Goal: Information Seeking & Learning: Check status

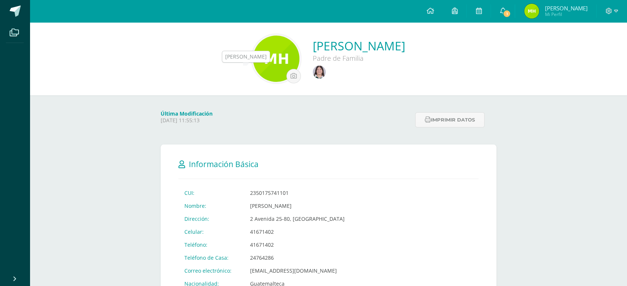
click at [313, 71] on img at bounding box center [319, 72] width 13 height 13
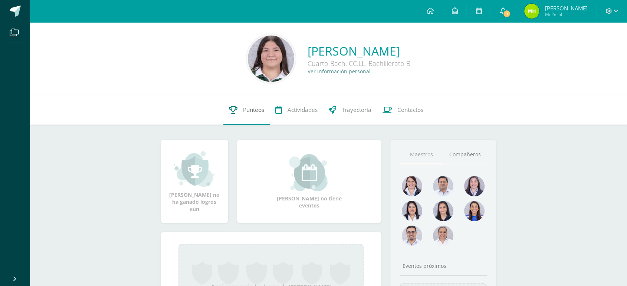
click at [245, 103] on link "Punteos" at bounding box center [246, 110] width 46 height 30
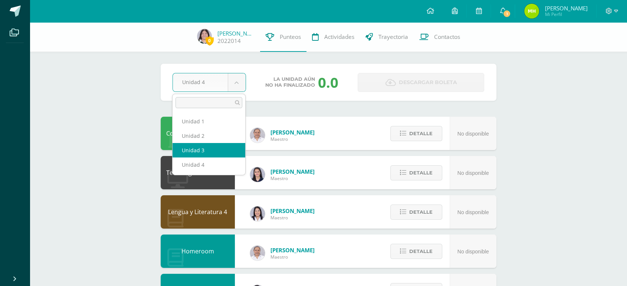
select select "Unidad 3"
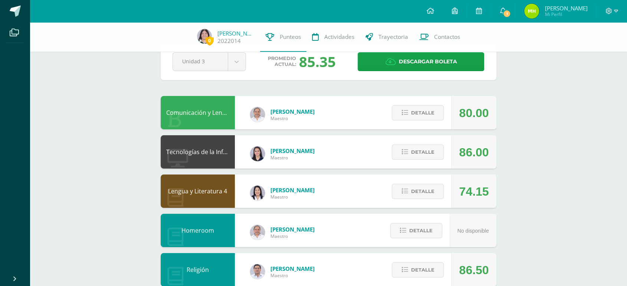
scroll to position [10, 0]
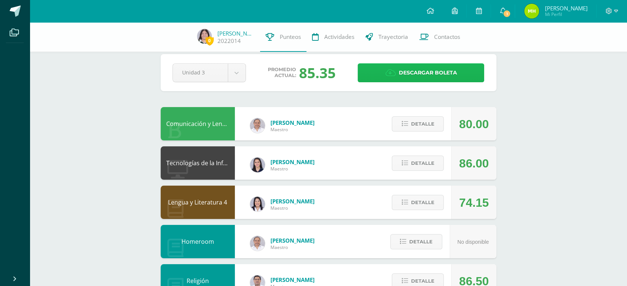
click at [411, 75] on span "Descargar boleta" at bounding box center [428, 73] width 58 height 18
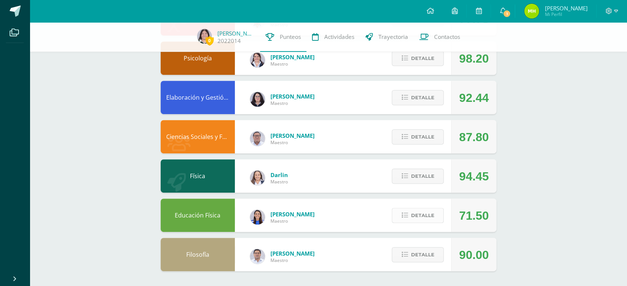
click at [437, 216] on button "Detalle" at bounding box center [418, 215] width 52 height 15
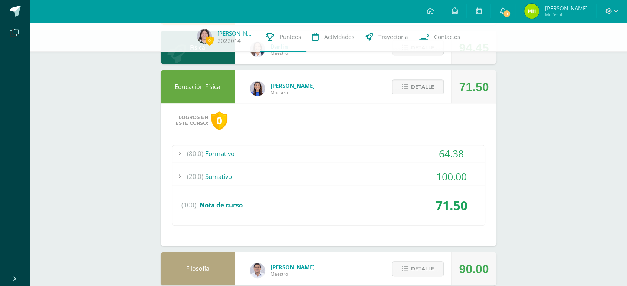
scroll to position [448, 0]
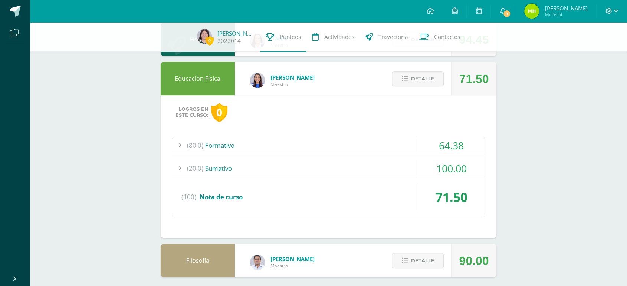
click at [449, 168] on div "100.00" at bounding box center [451, 168] width 67 height 17
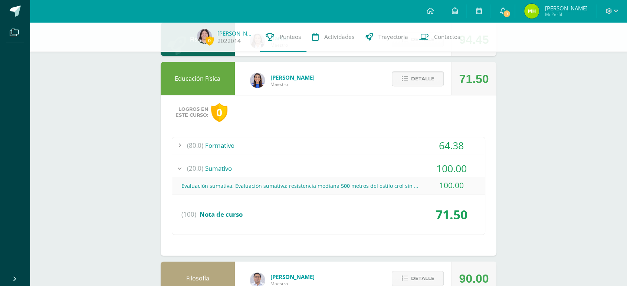
click at [468, 169] on div "100.00" at bounding box center [451, 168] width 67 height 17
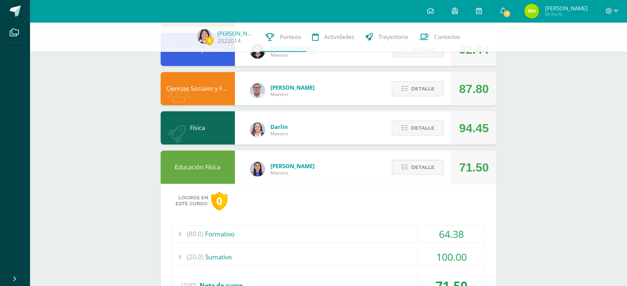
scroll to position [359, 0]
click at [423, 173] on span "Detalle" at bounding box center [422, 168] width 23 height 14
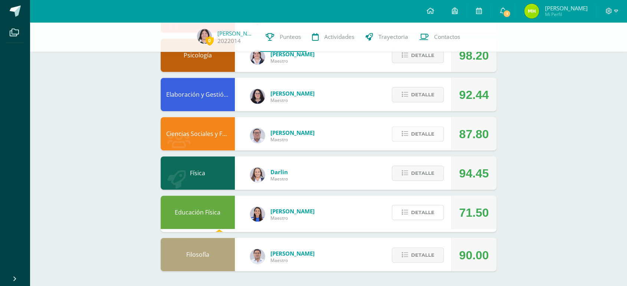
scroll to position [312, 0]
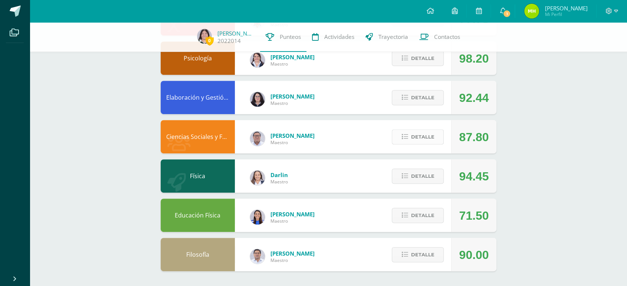
click at [434, 136] on span "Detalle" at bounding box center [422, 137] width 23 height 14
click at [426, 184] on button "Detalle" at bounding box center [418, 176] width 52 height 15
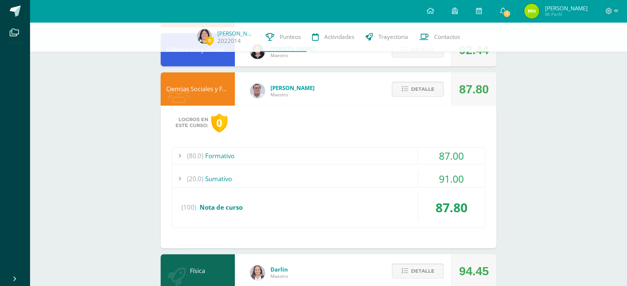
scroll to position [363, 0]
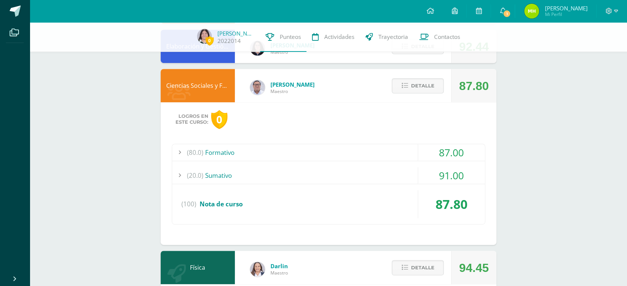
click at [454, 175] on div "91.00" at bounding box center [451, 175] width 67 height 17
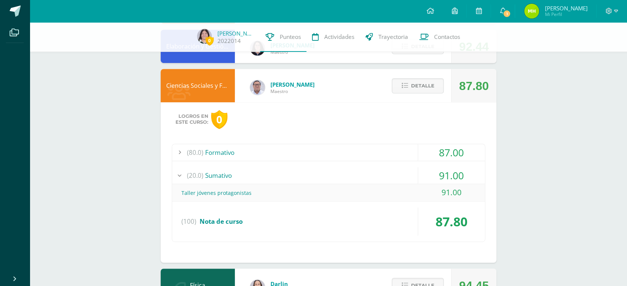
click at [454, 175] on div "91.00" at bounding box center [451, 175] width 67 height 17
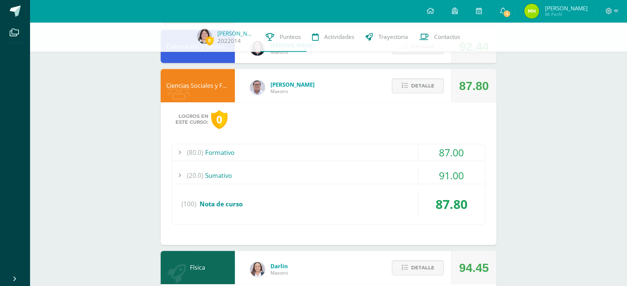
click at [456, 145] on div "87.00" at bounding box center [451, 152] width 67 height 17
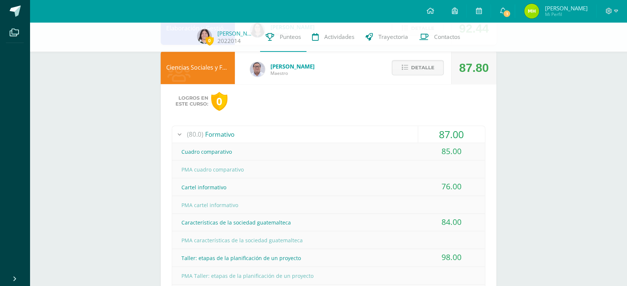
scroll to position [380, 0]
click at [454, 130] on div "87.00" at bounding box center [451, 135] width 67 height 17
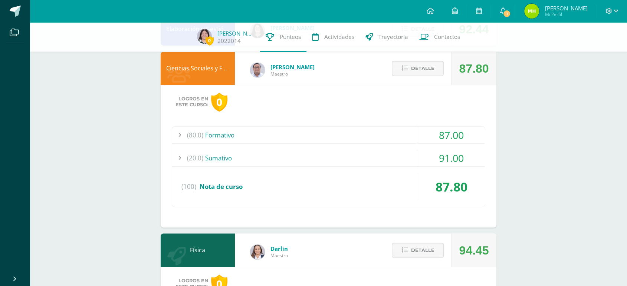
click at [428, 70] on span "Detalle" at bounding box center [422, 69] width 23 height 14
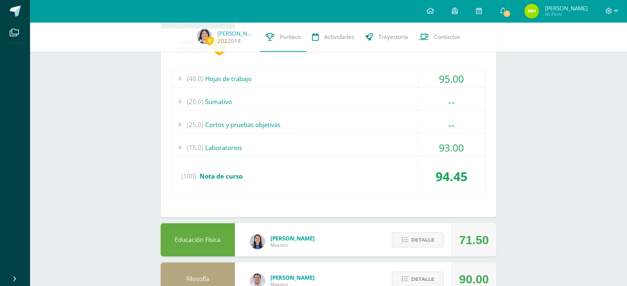
scroll to position [476, 0]
click at [416, 106] on div "(20.0) Sumativo" at bounding box center [328, 101] width 313 height 17
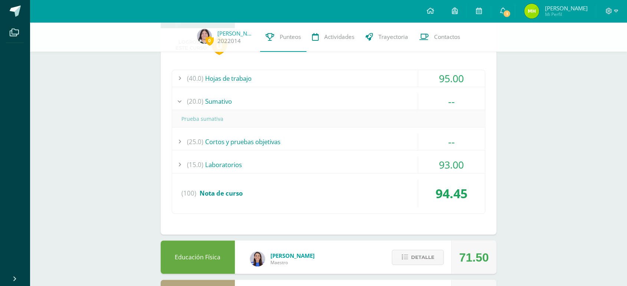
click at [416, 106] on div "(20.0) Sumativo" at bounding box center [328, 101] width 313 height 17
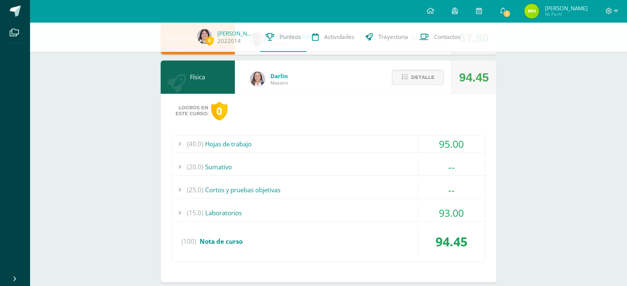
scroll to position [410, 0]
click at [422, 94] on div "Detalle" at bounding box center [416, 77] width 70 height 33
click at [426, 79] on span "Detalle" at bounding box center [422, 78] width 23 height 14
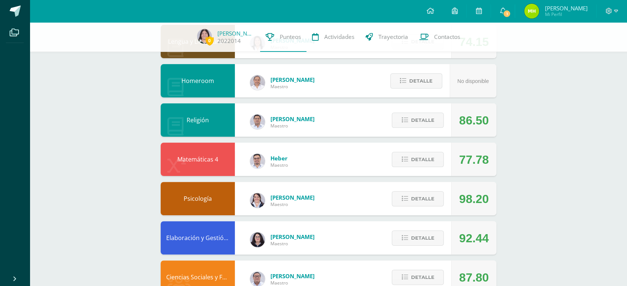
scroll to position [171, 0]
click at [421, 163] on span "Detalle" at bounding box center [422, 159] width 23 height 14
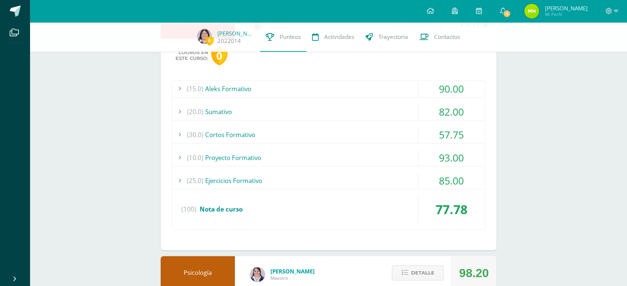
scroll to position [309, 0]
click at [455, 181] on div "85.00" at bounding box center [451, 180] width 67 height 17
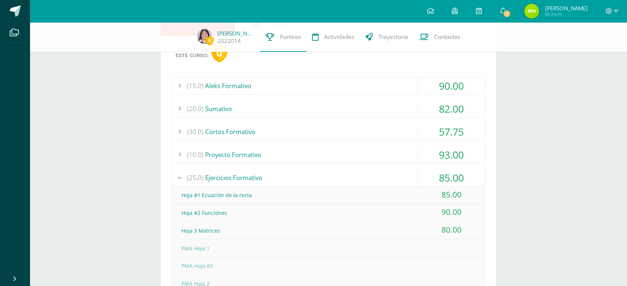
scroll to position [311, 0]
click at [455, 180] on div "85.00" at bounding box center [451, 178] width 67 height 17
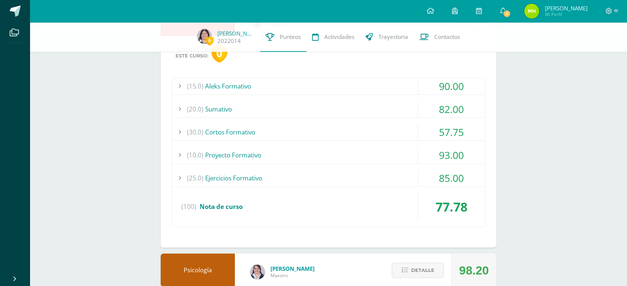
click at [457, 156] on div "93.00" at bounding box center [451, 155] width 67 height 17
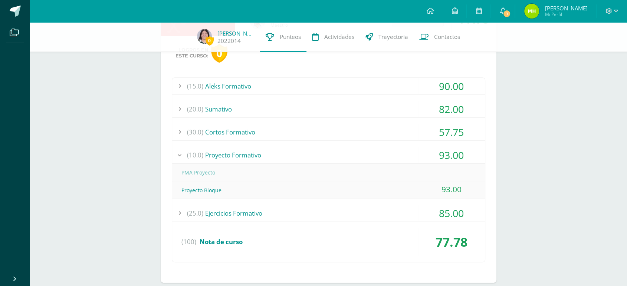
click at [457, 156] on div "93.00" at bounding box center [451, 155] width 67 height 17
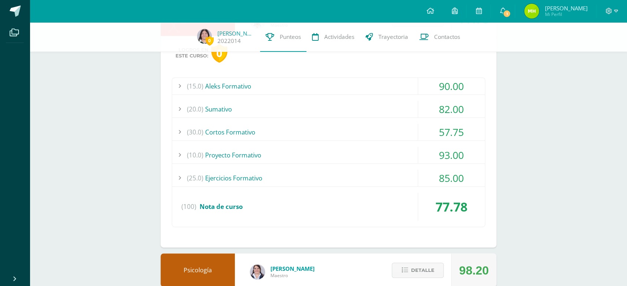
click at [459, 129] on div "57.75" at bounding box center [451, 132] width 67 height 17
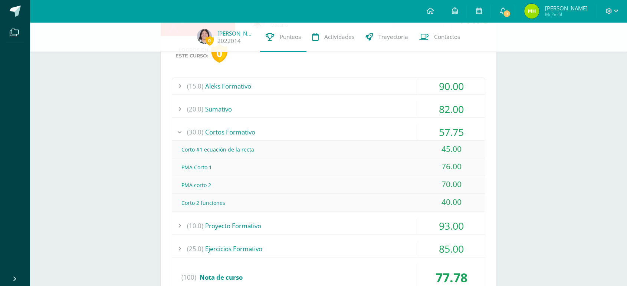
click at [459, 130] on div "57.75" at bounding box center [451, 132] width 67 height 17
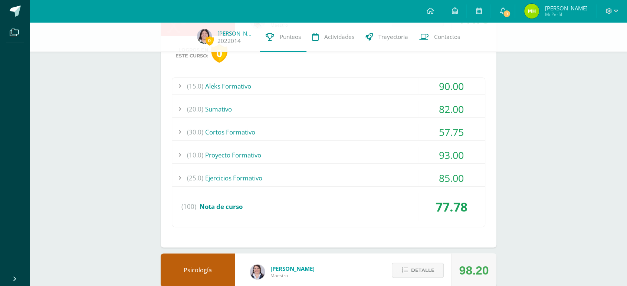
click at [459, 152] on div "93.00" at bounding box center [451, 155] width 67 height 17
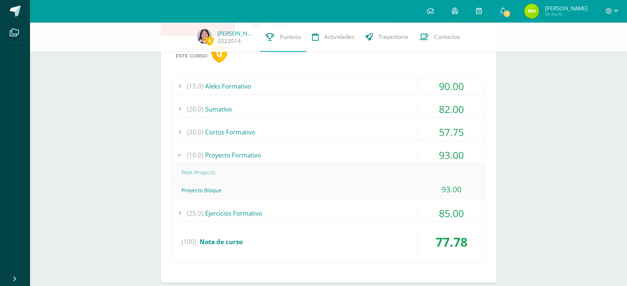
click at [459, 151] on div "93.00" at bounding box center [451, 155] width 67 height 17
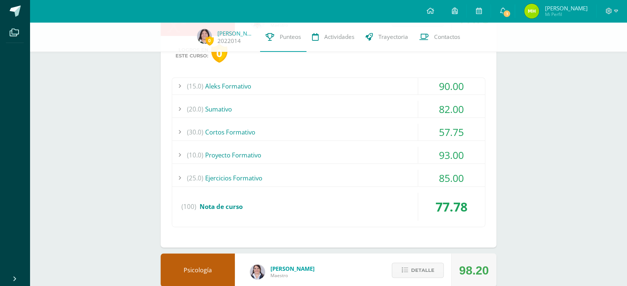
click at [449, 109] on div "82.00" at bounding box center [451, 109] width 67 height 17
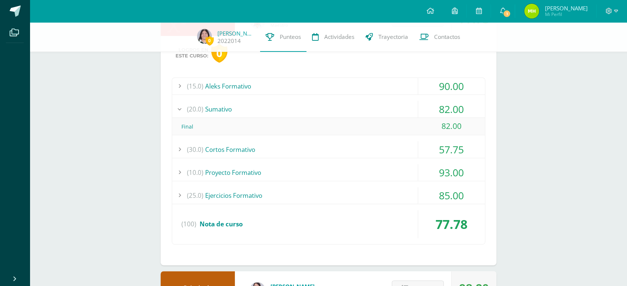
click at [458, 106] on div "82.00" at bounding box center [451, 109] width 67 height 17
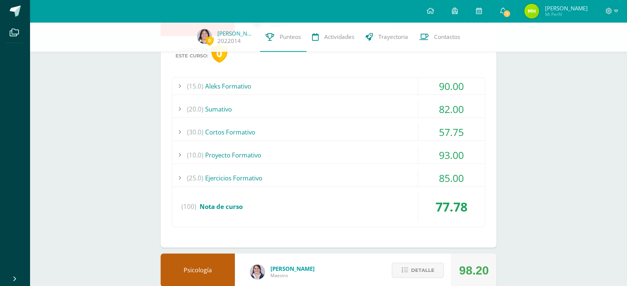
click at [463, 130] on div "57.75" at bounding box center [451, 132] width 67 height 17
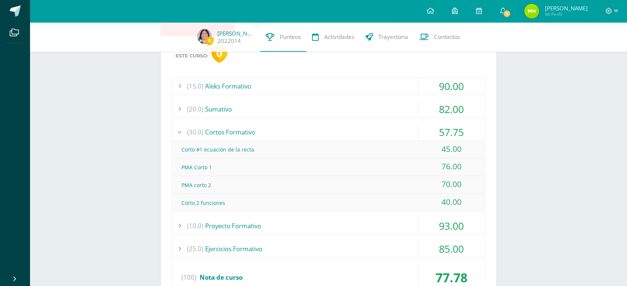
click at [463, 130] on div "57.75" at bounding box center [451, 132] width 67 height 17
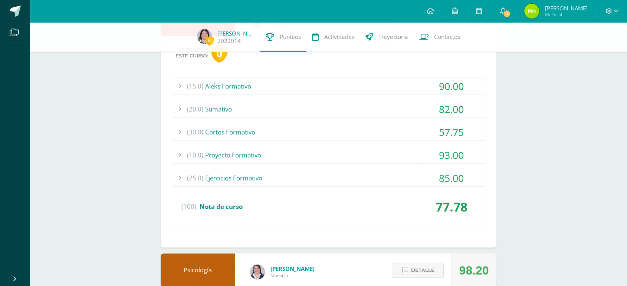
click at [454, 79] on div "90.00" at bounding box center [451, 86] width 67 height 17
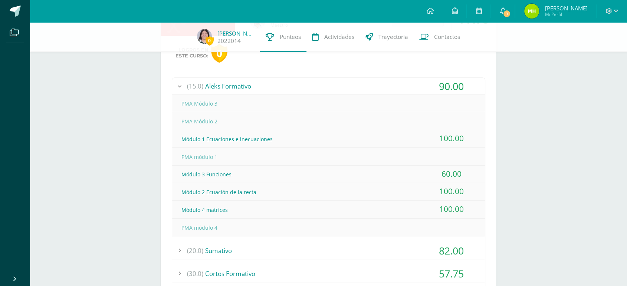
click at [454, 79] on div "90.00" at bounding box center [451, 86] width 67 height 17
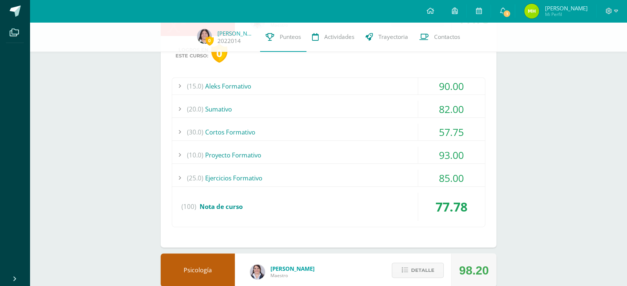
click at [454, 79] on div "90.00" at bounding box center [451, 86] width 67 height 17
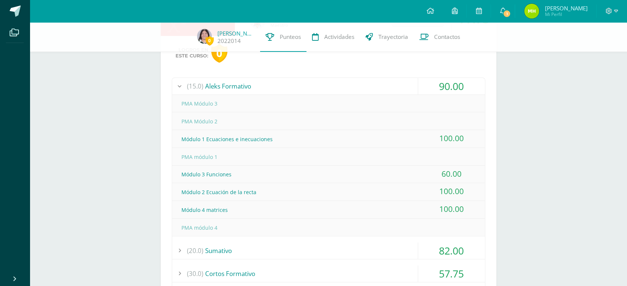
click at [455, 80] on div "90.00" at bounding box center [451, 86] width 67 height 17
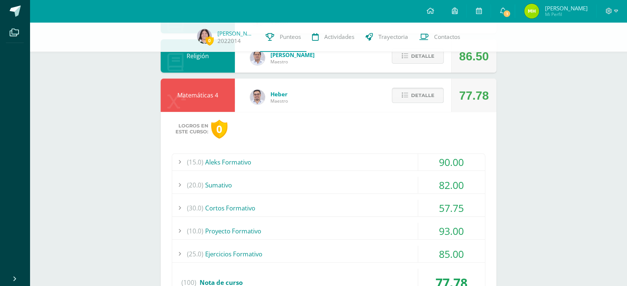
click at [424, 88] on button "Detalle" at bounding box center [418, 95] width 52 height 15
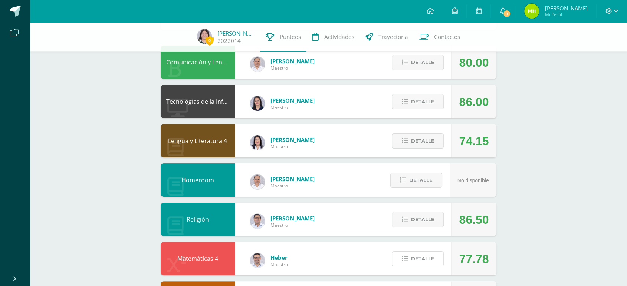
scroll to position [36, 0]
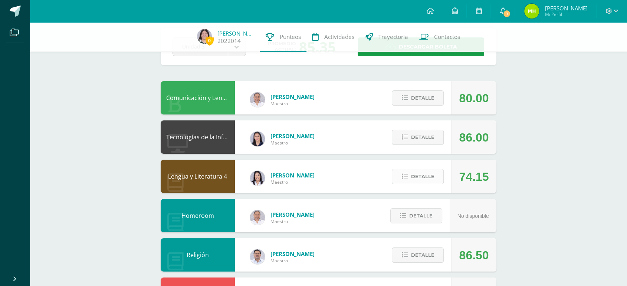
click at [426, 180] on span "Detalle" at bounding box center [422, 177] width 23 height 14
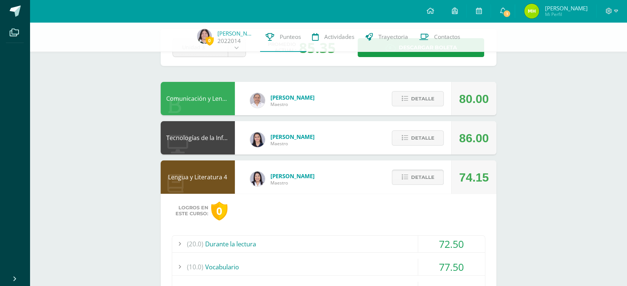
scroll to position [32, 0]
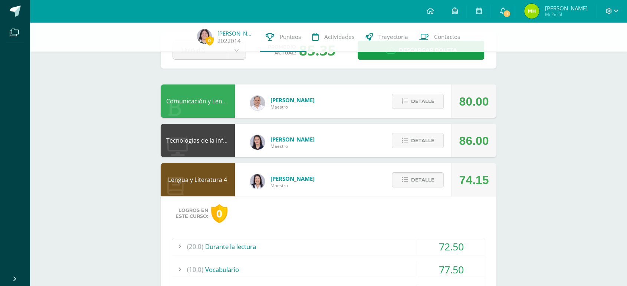
click at [424, 181] on span "Detalle" at bounding box center [422, 180] width 23 height 14
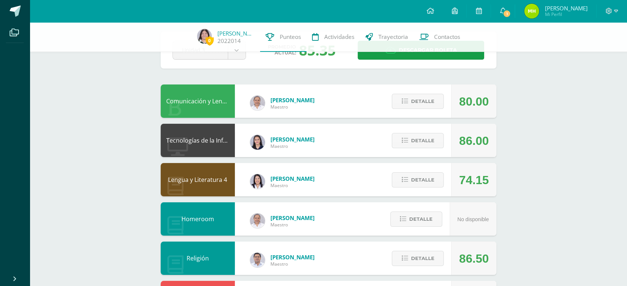
click at [427, 133] on div "Detalle" at bounding box center [416, 140] width 70 height 33
click at [429, 138] on span "Detalle" at bounding box center [422, 141] width 23 height 14
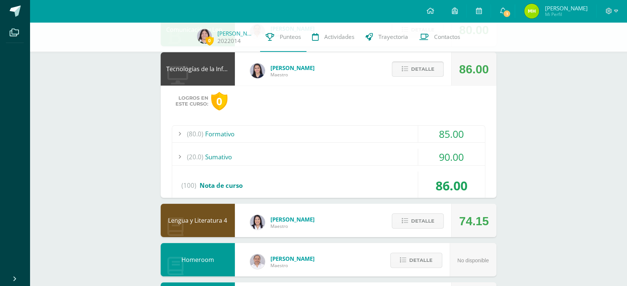
scroll to position [106, 0]
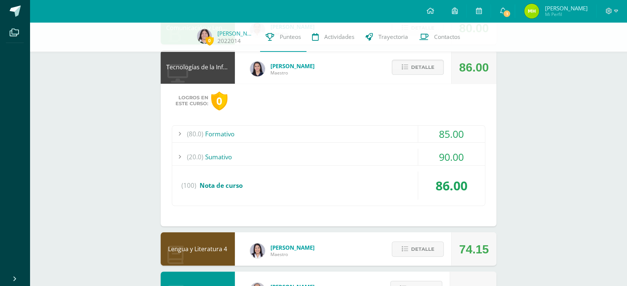
click at [440, 152] on div "90.00" at bounding box center [451, 157] width 67 height 17
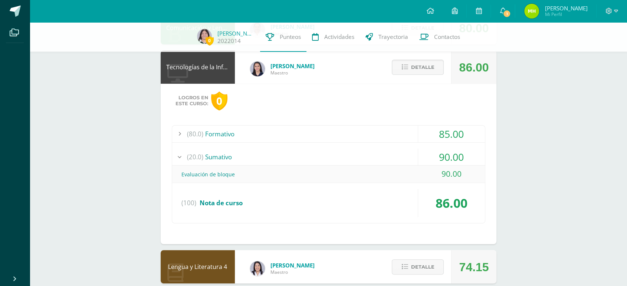
click at [440, 152] on div "90.00" at bounding box center [451, 157] width 67 height 17
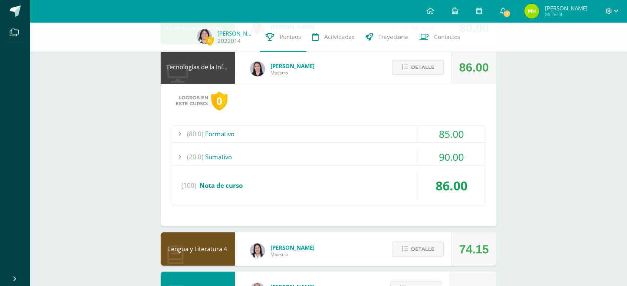
click at [459, 133] on div "85.00" at bounding box center [451, 134] width 67 height 17
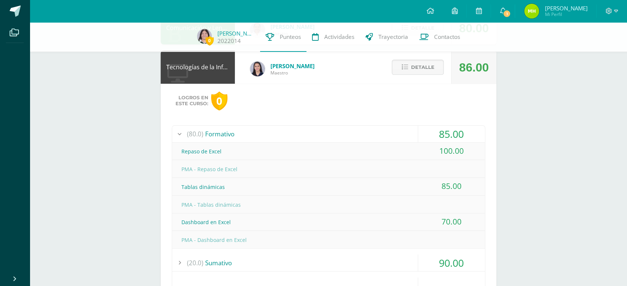
click at [459, 133] on div "85.00" at bounding box center [451, 134] width 67 height 17
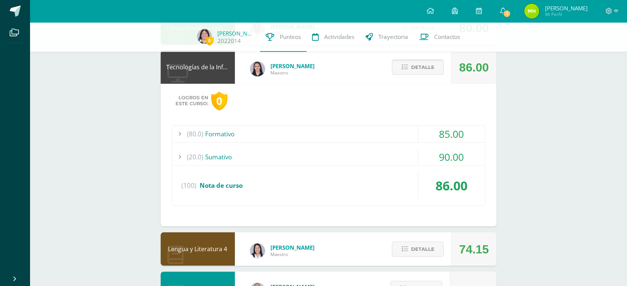
click at [427, 70] on span "Detalle" at bounding box center [422, 67] width 23 height 14
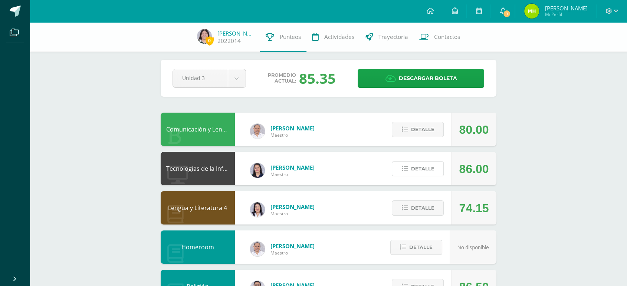
scroll to position [312, 0]
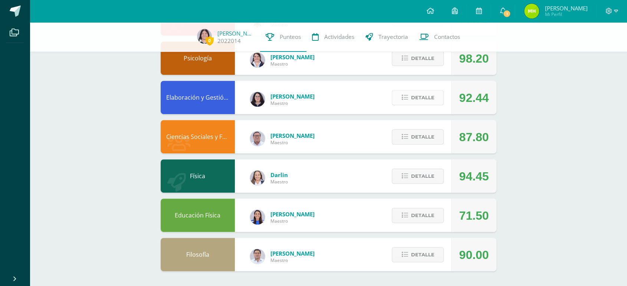
click at [414, 99] on span "Detalle" at bounding box center [422, 98] width 23 height 14
